Goal: Information Seeking & Learning: Learn about a topic

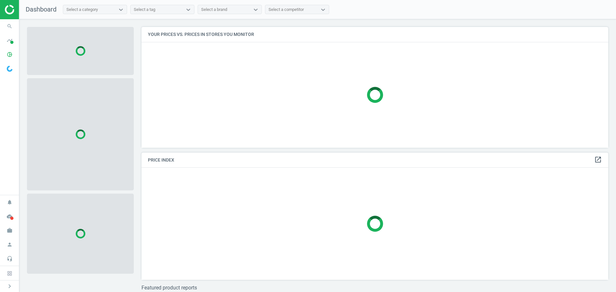
scroll to position [131, 472]
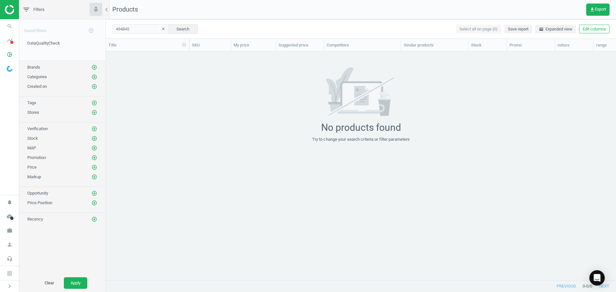
scroll to position [5, 5]
click at [161, 30] on button "clear" at bounding box center [164, 29] width 10 height 9
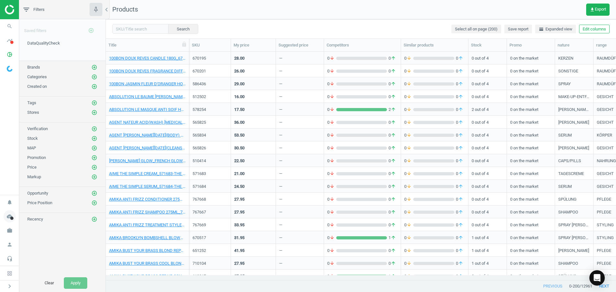
click at [8, 217] on icon "cloud_done" at bounding box center [10, 217] width 12 height 12
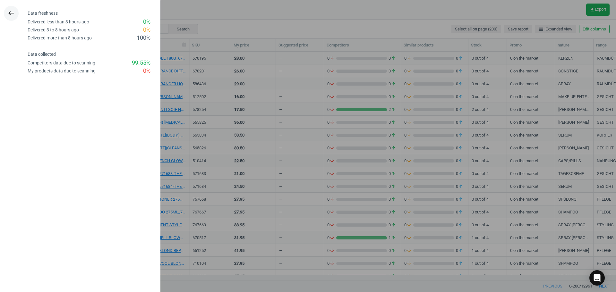
click at [11, 12] on icon "keyboard_backspace" at bounding box center [11, 13] width 8 height 8
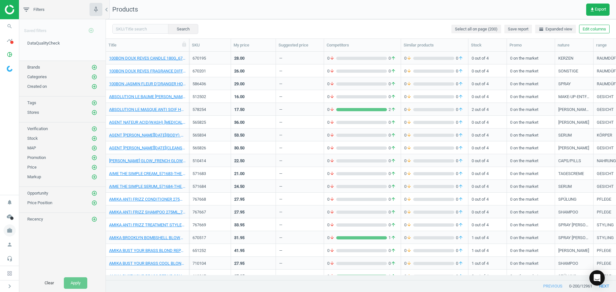
click at [9, 231] on icon "work" at bounding box center [10, 231] width 12 height 12
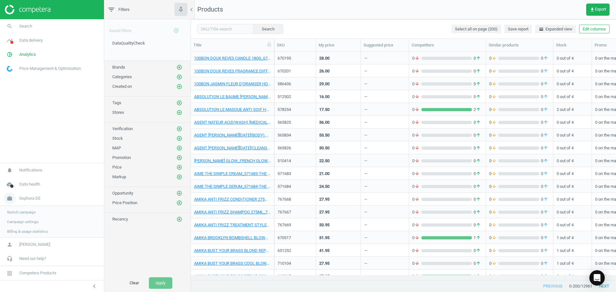
scroll to position [219, 421]
click at [183, 66] on div "Brands add_circle_outline" at bounding box center [147, 66] width 86 height 10
click at [177, 67] on icon "add_circle_outline" at bounding box center [180, 68] width 6 height 6
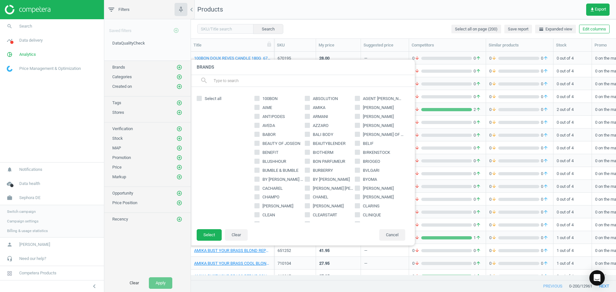
click at [238, 83] on input "text" at bounding box center [311, 81] width 197 height 10
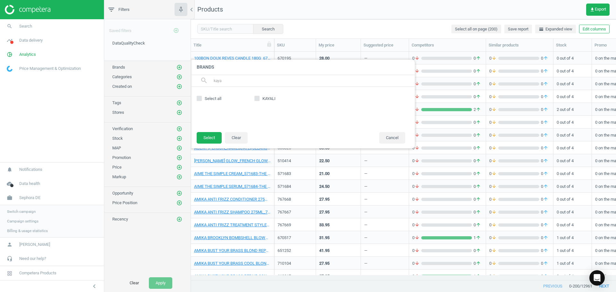
type input "kaya"
click at [258, 96] on div "KAYALI" at bounding box center [329, 109] width 157 height 32
click at [263, 95] on div "KAYALI" at bounding box center [329, 109] width 157 height 32
click at [261, 99] on label "KAYALI" at bounding box center [280, 99] width 50 height 6
click at [259, 99] on input "KAYALI" at bounding box center [257, 99] width 4 height 4
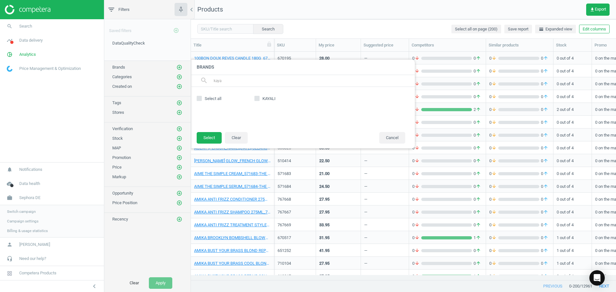
checkbox input "true"
click at [396, 141] on button "Cancel" at bounding box center [392, 138] width 26 height 12
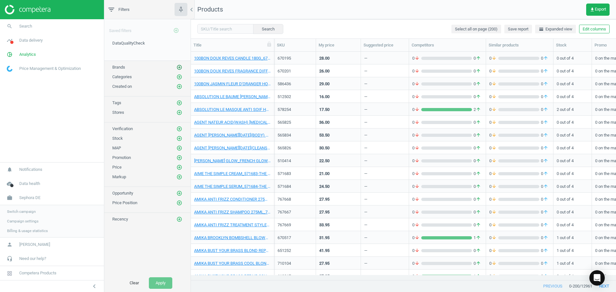
click at [178, 66] on icon "add_circle_outline" at bounding box center [180, 68] width 6 height 6
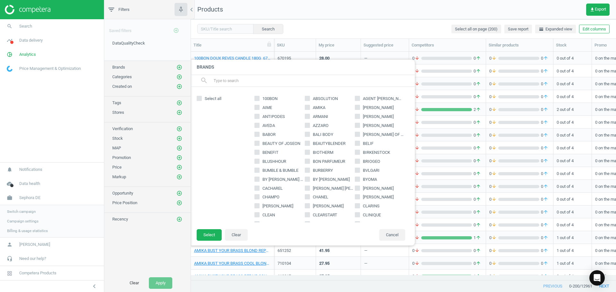
drag, startPoint x: 249, startPoint y: 85, endPoint x: 246, endPoint y: 82, distance: 4.3
click at [249, 85] on input "text" at bounding box center [311, 81] width 197 height 10
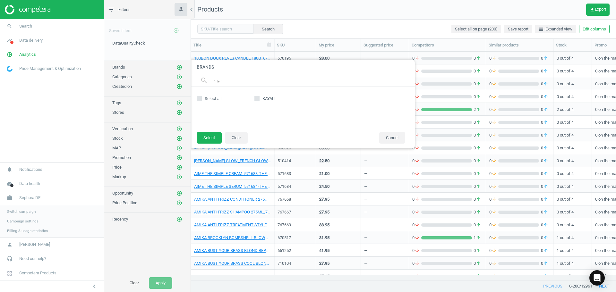
type input "kayal"
click at [256, 97] on input "KAYALI" at bounding box center [257, 99] width 4 height 4
checkbox input "true"
click at [203, 139] on button "Select" at bounding box center [209, 138] width 25 height 12
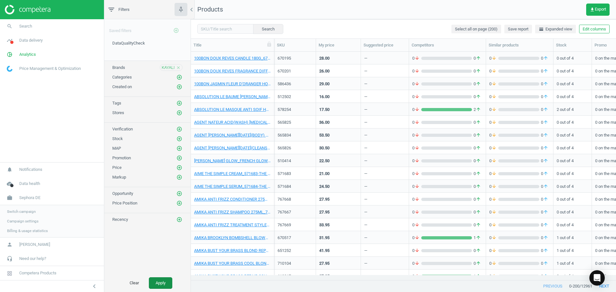
click at [153, 281] on button "Apply" at bounding box center [160, 284] width 23 height 12
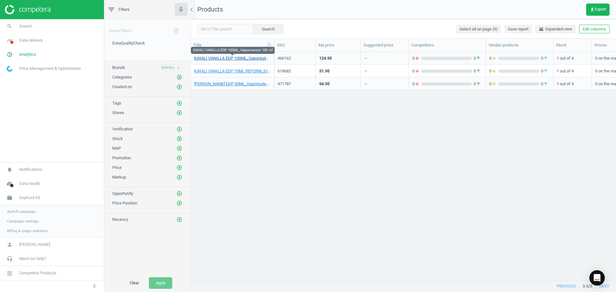
click at [249, 57] on link "KAYALI VANILLA EDP 100ML_Vaporisateur 100 ml" at bounding box center [232, 59] width 77 height 6
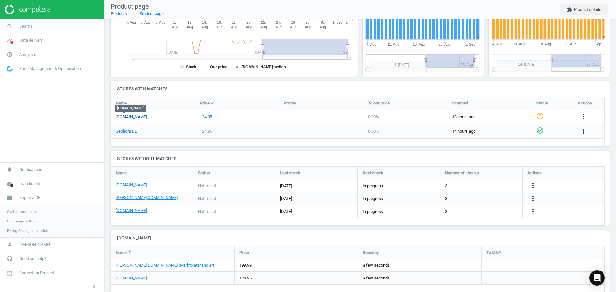
scroll to position [172, 0]
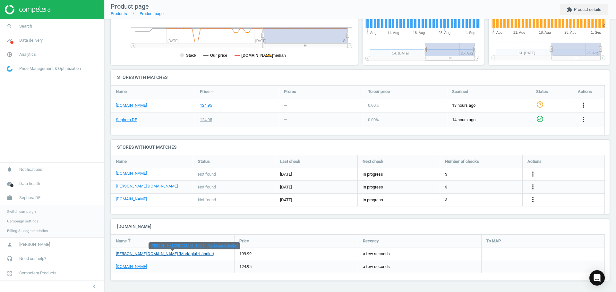
click at [135, 255] on link "otto.de (Marktplatzhändler)" at bounding box center [165, 254] width 99 height 5
click at [148, 20] on rect at bounding box center [233, 1] width 245 height 128
click at [151, 11] on link "Product page" at bounding box center [152, 13] width 24 height 5
click at [112, 14] on link "Products" at bounding box center [119, 13] width 16 height 5
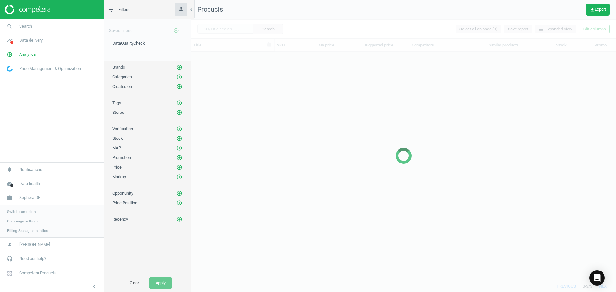
scroll to position [219, 421]
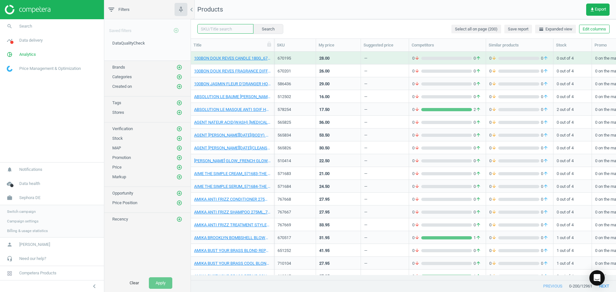
click at [229, 32] on input "text" at bounding box center [225, 29] width 56 height 10
type input "kayali"
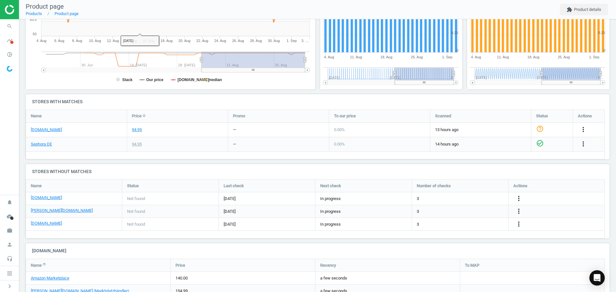
scroll to position [185, 0]
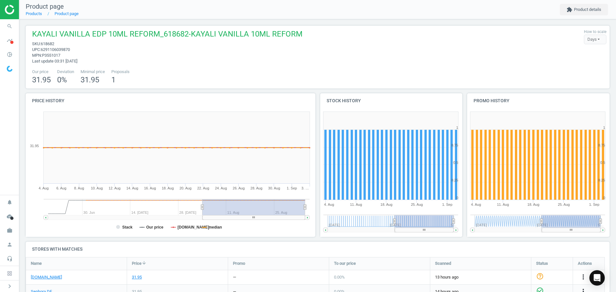
scroll to position [172, 0]
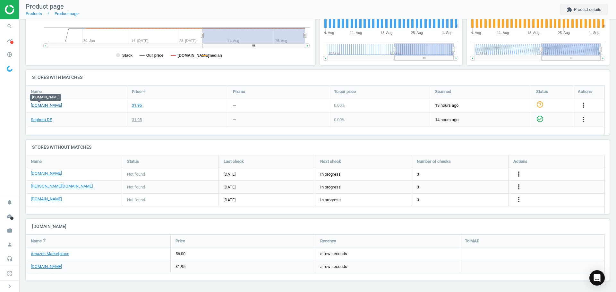
click at [45, 103] on link "[DOMAIN_NAME]" at bounding box center [46, 106] width 31 height 6
